Goal: Task Accomplishment & Management: Complete application form

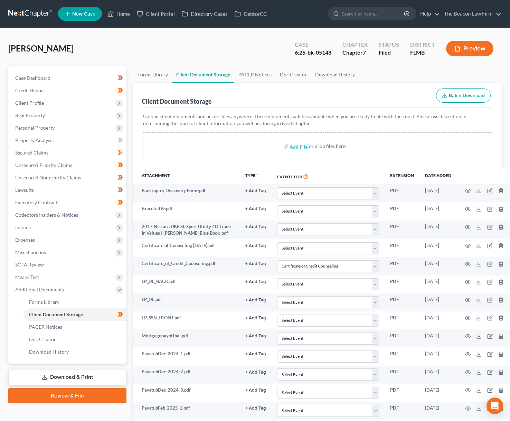
select select "9"
drag, startPoint x: 38, startPoint y: 229, endPoint x: 37, endPoint y: 240, distance: 11.4
click at [38, 229] on span "Income" at bounding box center [68, 227] width 117 height 12
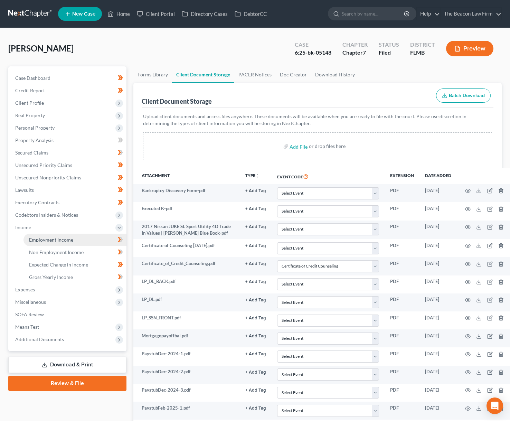
click at [39, 240] on span "Employment Income" at bounding box center [51, 240] width 44 height 6
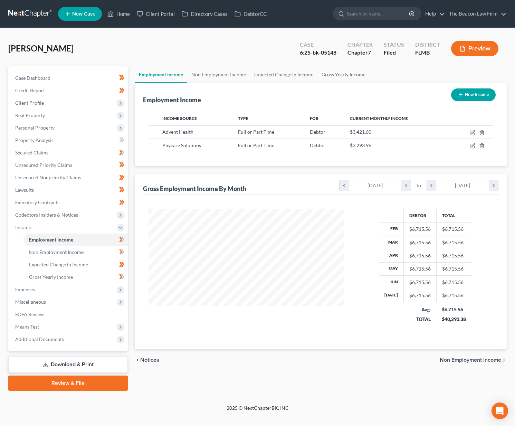
scroll to position [124, 209]
click at [207, 74] on link "Non Employment Income" at bounding box center [218, 74] width 63 height 17
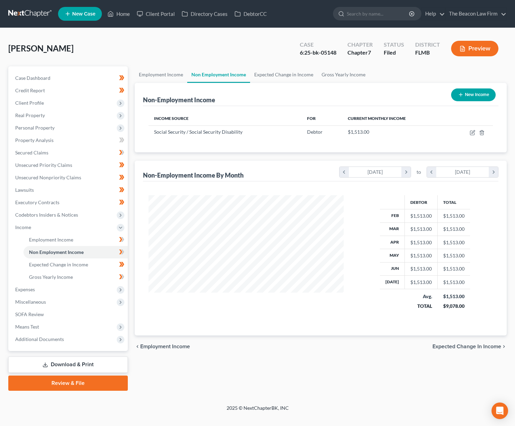
scroll to position [124, 209]
click at [272, 73] on link "Expected Change in Income" at bounding box center [283, 74] width 67 height 17
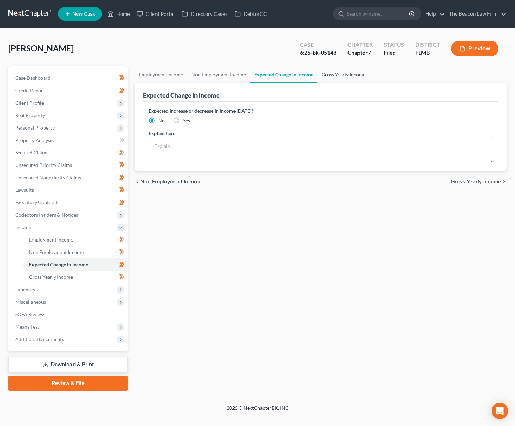
click at [341, 73] on link "Gross Yearly Income" at bounding box center [344, 74] width 52 height 17
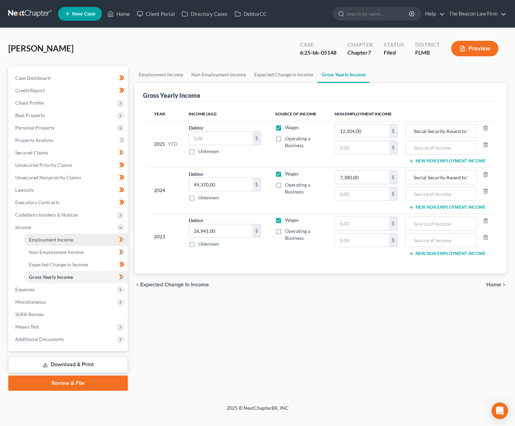
click at [56, 239] on span "Employment Income" at bounding box center [51, 240] width 44 height 6
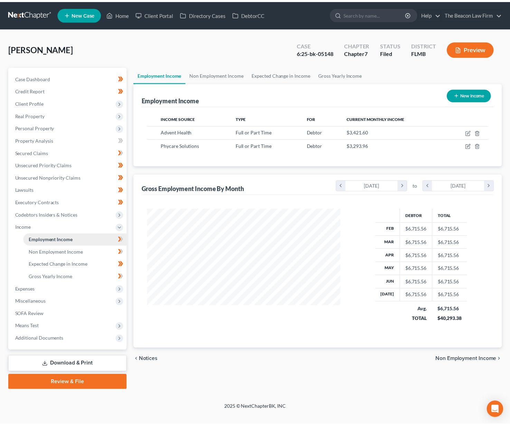
scroll to position [124, 209]
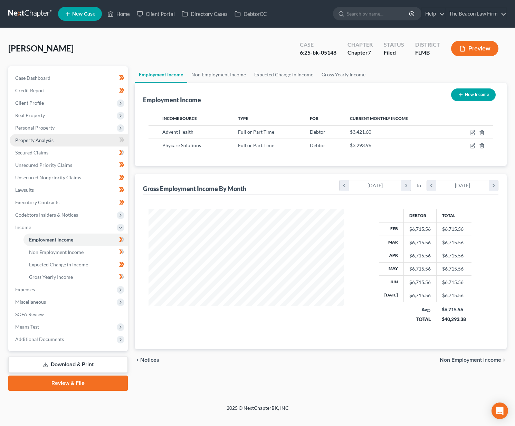
click at [32, 142] on span "Property Analysis" at bounding box center [34, 140] width 38 height 6
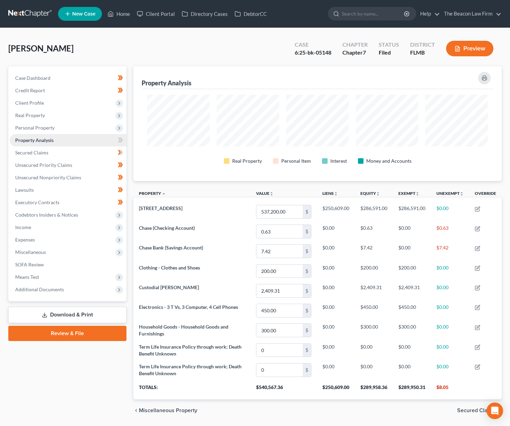
scroll to position [115, 368]
click at [77, 238] on span "Expenses" at bounding box center [68, 240] width 117 height 12
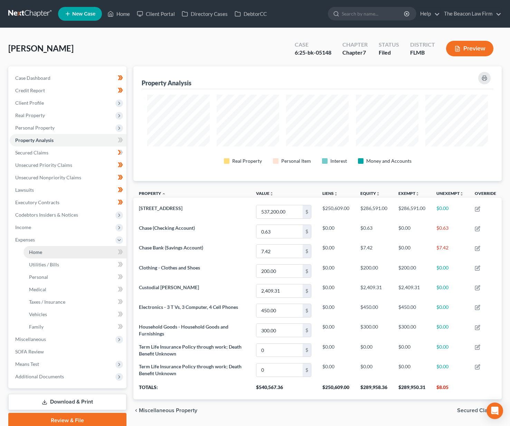
click at [70, 251] on link "Home" at bounding box center [74, 252] width 103 height 12
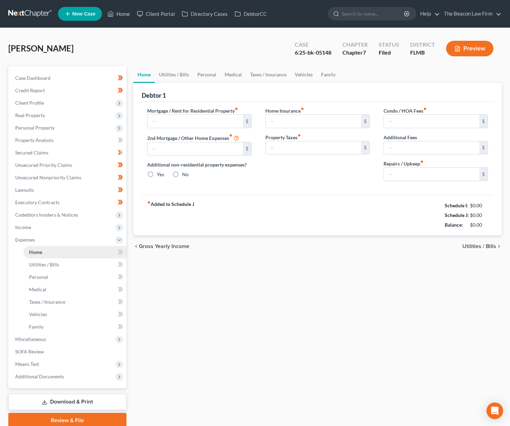
type input "1,950.00"
type input "0.00"
radio input "true"
type input "0.00"
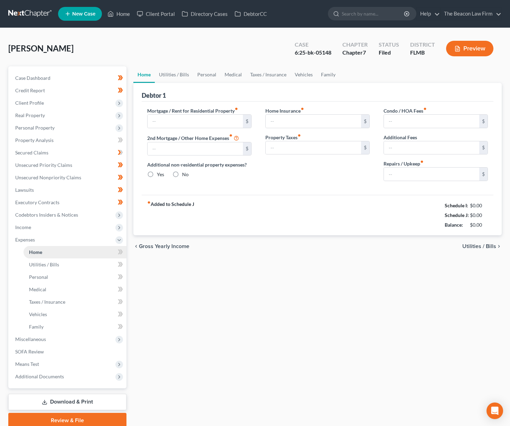
type input "325.00"
type input "0.00"
type input "100.00"
drag, startPoint x: 180, startPoint y: 74, endPoint x: 185, endPoint y: 74, distance: 4.1
click at [180, 74] on link "Utilities / Bills" at bounding box center [174, 74] width 38 height 17
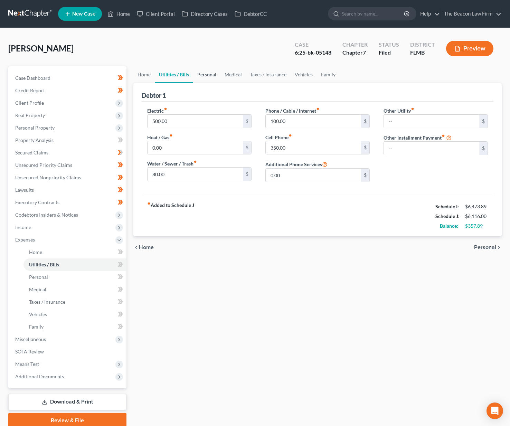
click at [203, 76] on link "Personal" at bounding box center [206, 74] width 27 height 17
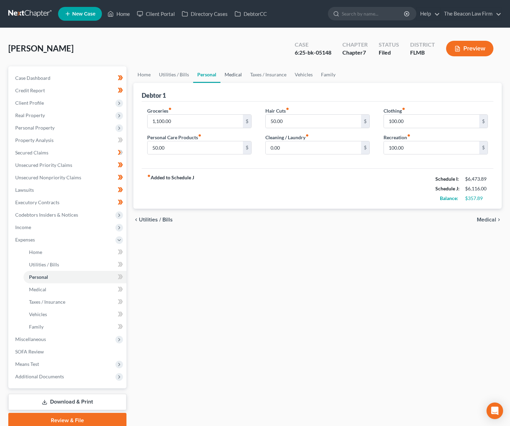
click at [230, 75] on link "Medical" at bounding box center [233, 74] width 26 height 17
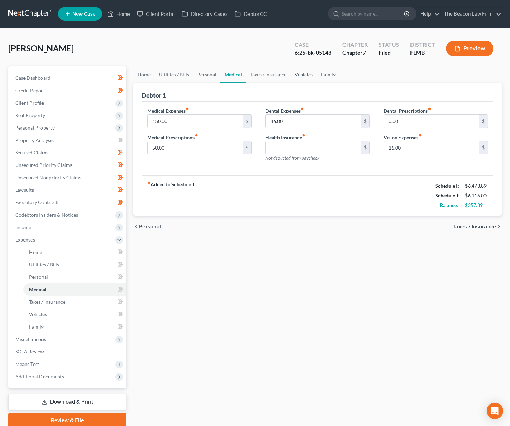
click at [304, 76] on link "Vehicles" at bounding box center [304, 74] width 26 height 17
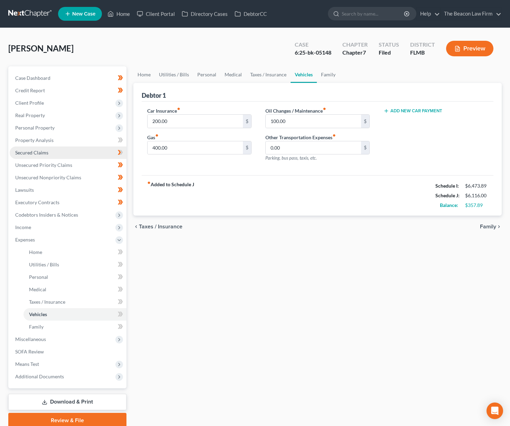
click at [28, 154] on span "Secured Claims" at bounding box center [31, 153] width 33 height 6
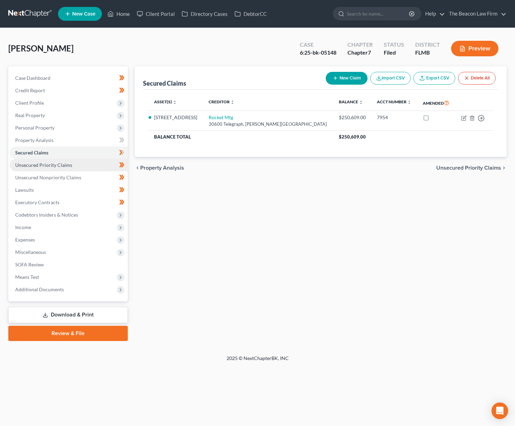
click at [35, 165] on span "Unsecured Priority Claims" at bounding box center [43, 165] width 57 height 6
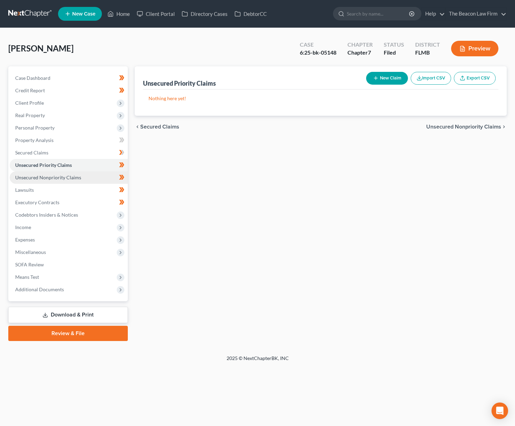
click at [44, 177] on span "Unsecured Nonpriority Claims" at bounding box center [48, 178] width 66 height 6
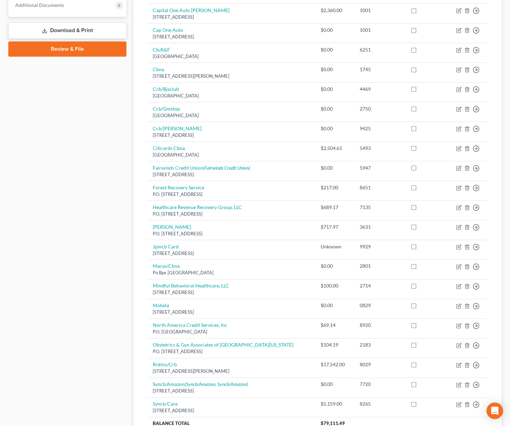
scroll to position [29, 0]
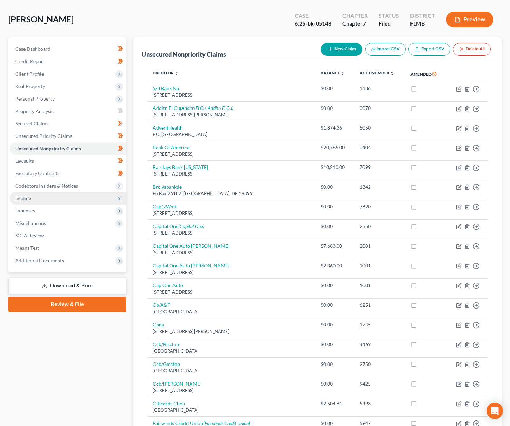
click at [70, 198] on span "Income" at bounding box center [68, 198] width 117 height 12
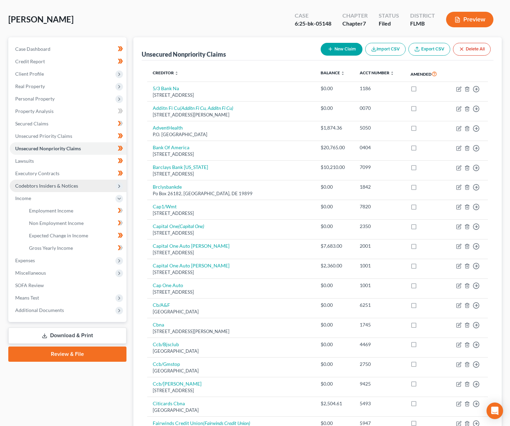
click at [68, 213] on span "Employment Income" at bounding box center [51, 211] width 44 height 6
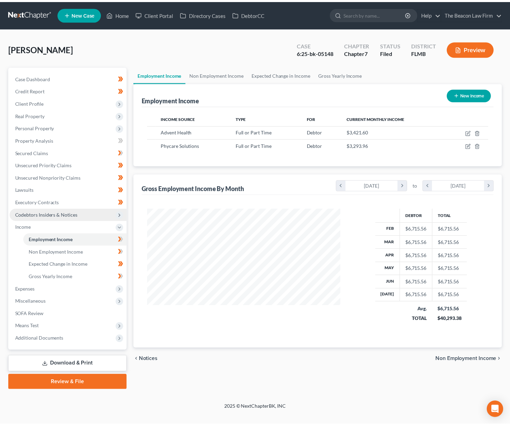
scroll to position [124, 209]
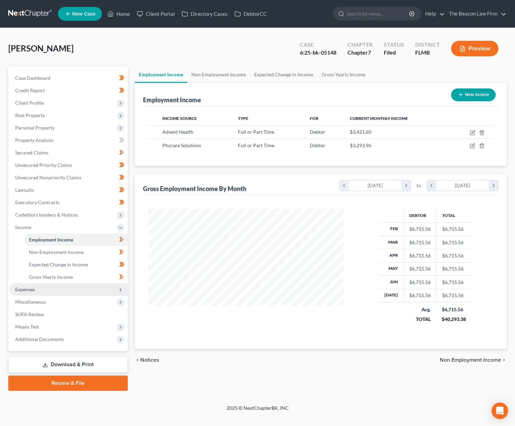
click at [48, 289] on span "Expenses" at bounding box center [69, 289] width 118 height 12
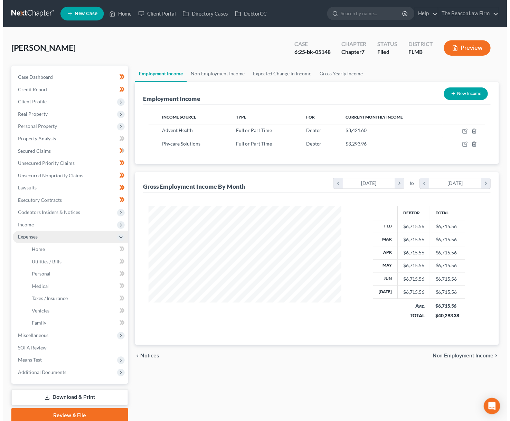
scroll to position [345441, 345358]
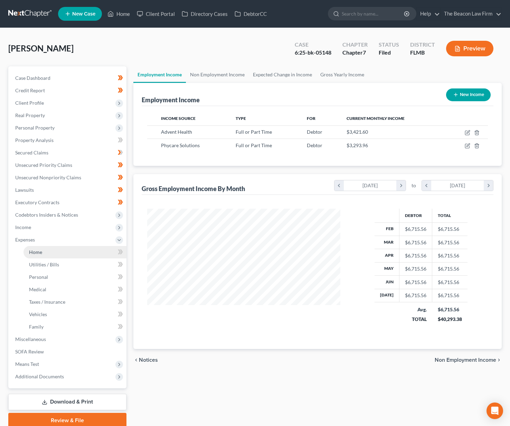
click at [51, 255] on link "Home" at bounding box center [74, 252] width 103 height 12
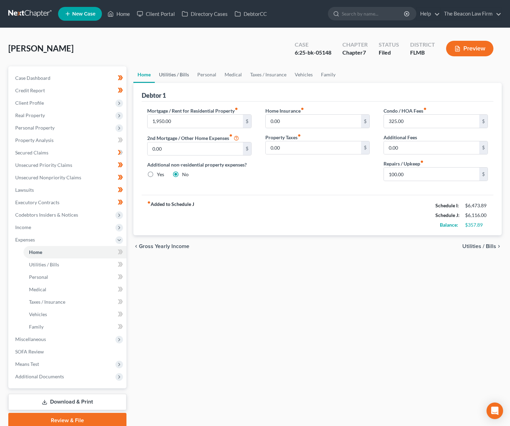
click at [185, 74] on link "Utilities / Bills" at bounding box center [174, 74] width 38 height 17
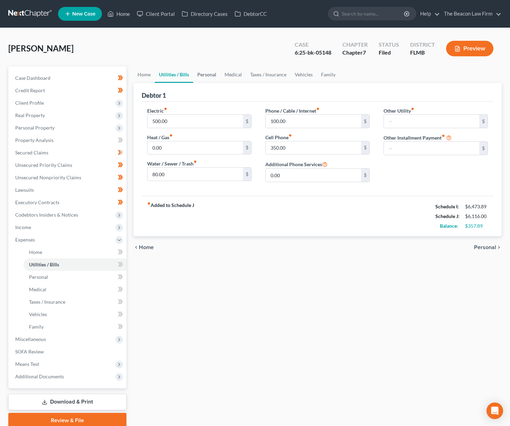
click at [217, 78] on link "Personal" at bounding box center [206, 74] width 27 height 17
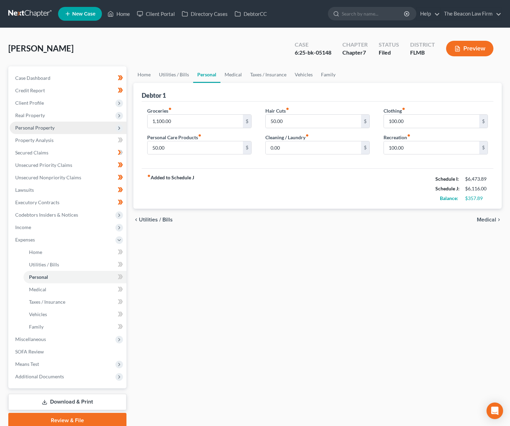
click at [34, 128] on span "Personal Property" at bounding box center [34, 128] width 39 height 6
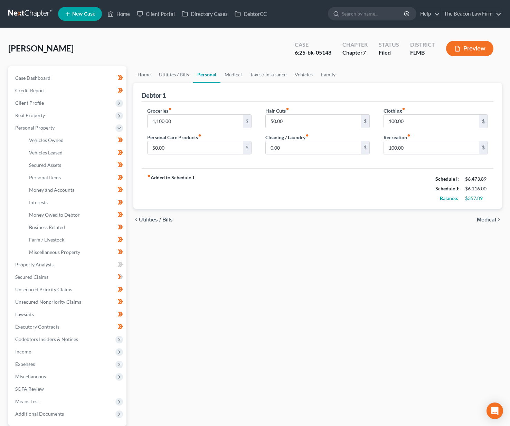
drag, startPoint x: 34, startPoint y: 101, endPoint x: 40, endPoint y: 112, distance: 11.9
click at [34, 101] on span "Client Profile" at bounding box center [29, 103] width 29 height 6
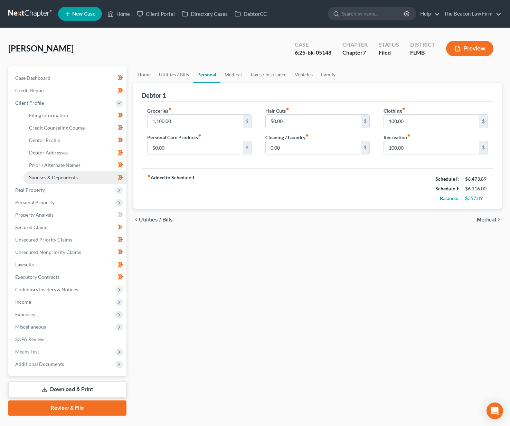
click at [66, 176] on span "Spouses & Dependents" at bounding box center [53, 178] width 49 height 6
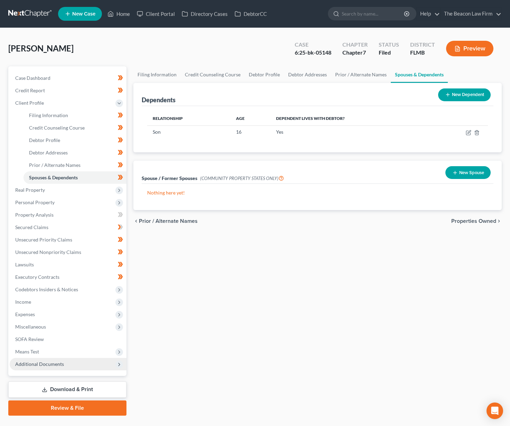
click at [73, 362] on span "Additional Documents" at bounding box center [68, 364] width 117 height 12
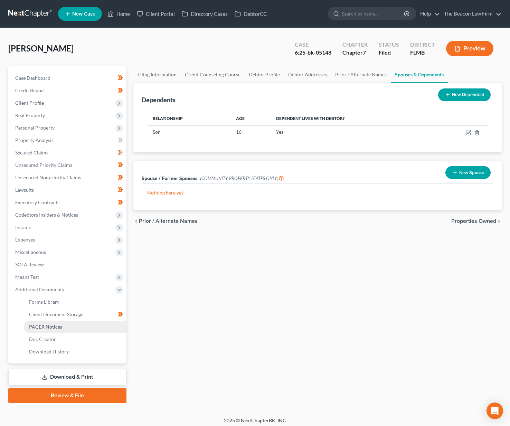
click at [57, 326] on span "PACER Notices" at bounding box center [45, 327] width 33 height 6
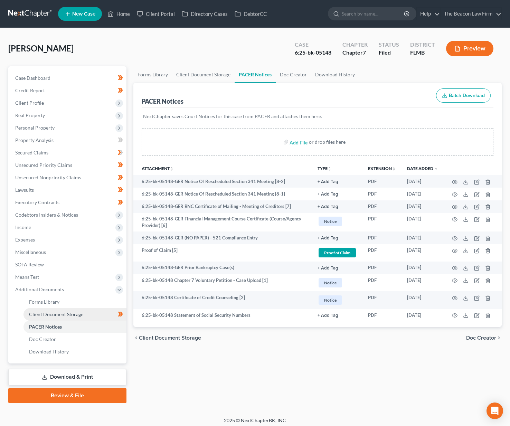
click at [70, 313] on span "Client Document Storage" at bounding box center [56, 314] width 54 height 6
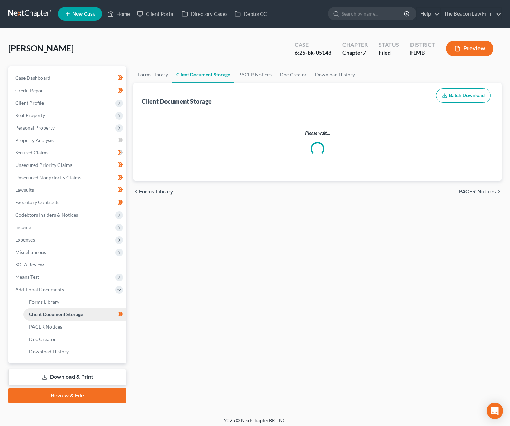
select select "9"
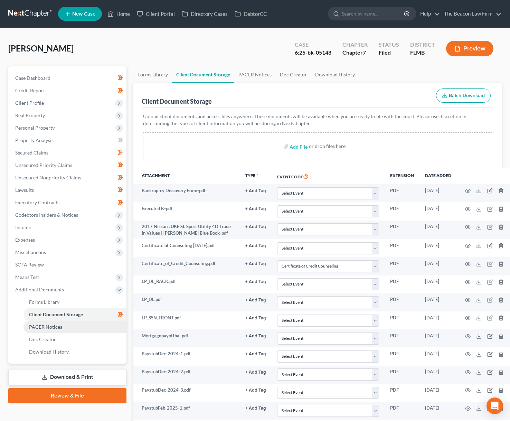
click at [44, 328] on span "PACER Notices" at bounding box center [45, 327] width 33 height 6
